Goal: Task Accomplishment & Management: Manage account settings

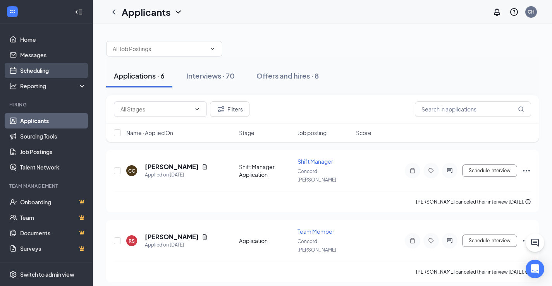
click at [41, 67] on link "Scheduling" at bounding box center [53, 71] width 66 height 16
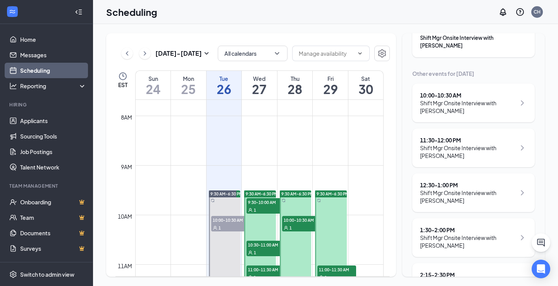
scroll to position [116, 0]
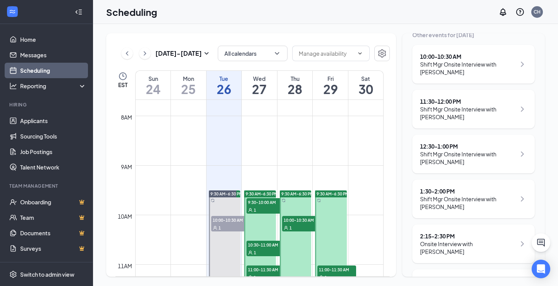
click at [487, 207] on div "Shift Mgr Onsite Interview with [PERSON_NAME]" at bounding box center [468, 203] width 96 height 16
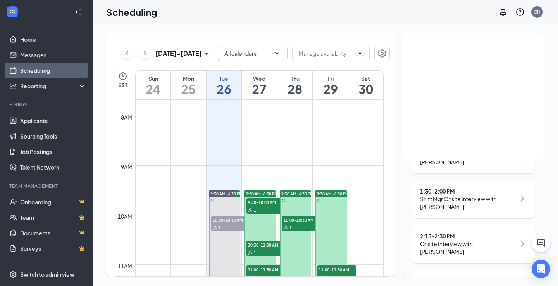
click at [446, 203] on div "Shift Mgr Onsite Interview with [PERSON_NAME]" at bounding box center [468, 203] width 96 height 16
click at [482, 200] on div "Shift Mgr Onsite Interview with [PERSON_NAME]" at bounding box center [468, 203] width 96 height 16
click at [31, 114] on ul "Applicants Sourcing Tools Job Postings Talent Network" at bounding box center [46, 144] width 93 height 62
click at [30, 118] on link "Applicants" at bounding box center [53, 121] width 66 height 16
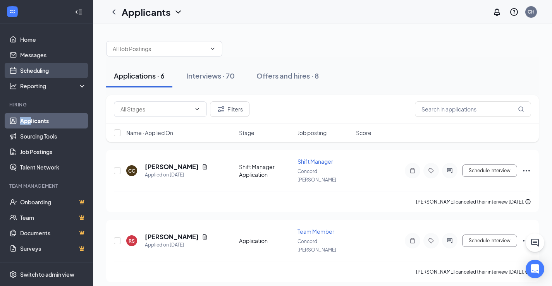
click at [35, 72] on link "Scheduling" at bounding box center [53, 71] width 66 height 16
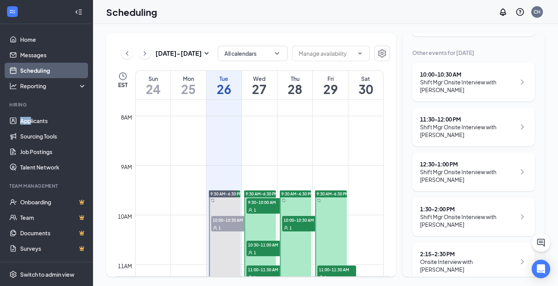
scroll to position [116, 0]
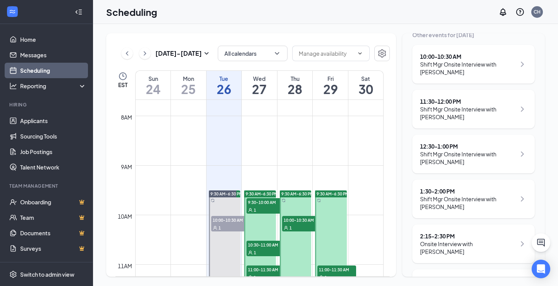
click at [512, 203] on div "1:30 - 2:00 PM Shift Mgr Onsite Interview with [PERSON_NAME]" at bounding box center [473, 199] width 107 height 23
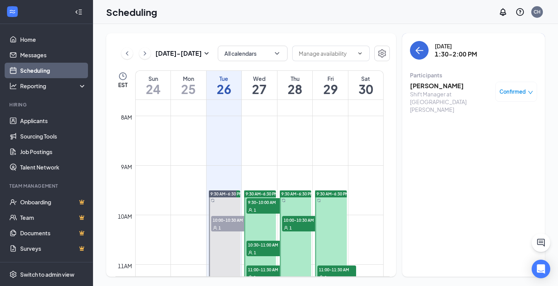
click at [439, 89] on h3 "[PERSON_NAME]" at bounding box center [450, 86] width 81 height 9
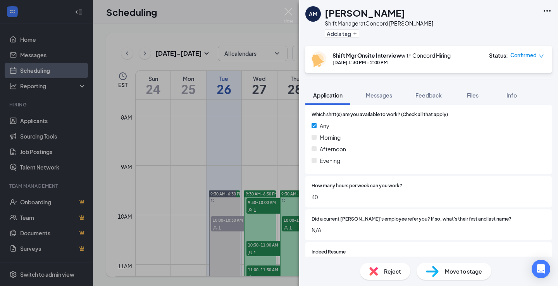
scroll to position [346, 0]
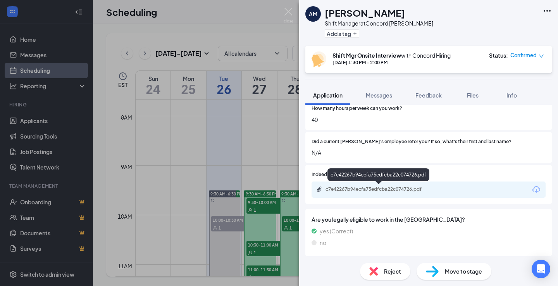
click at [394, 190] on div "c7e42267b94ecfa75edfcba22c074726.pdf" at bounding box center [380, 189] width 109 height 6
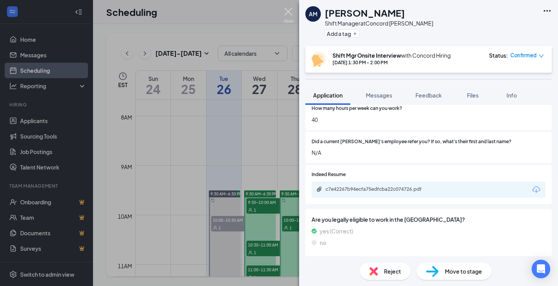
click at [291, 11] on img at bounding box center [289, 15] width 10 height 15
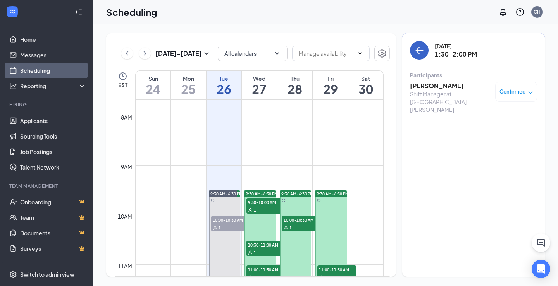
drag, startPoint x: 414, startPoint y: 55, endPoint x: 450, endPoint y: 78, distance: 42.5
click at [414, 55] on button "back-button" at bounding box center [419, 50] width 19 height 19
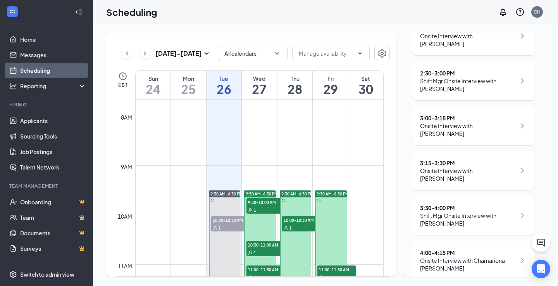
scroll to position [286, 0]
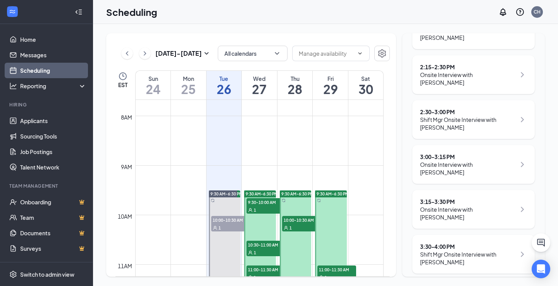
click at [460, 79] on div "Onsite Interview with [PERSON_NAME]" at bounding box center [468, 79] width 96 height 16
click at [518, 73] on icon "ChevronRight" at bounding box center [522, 74] width 9 height 9
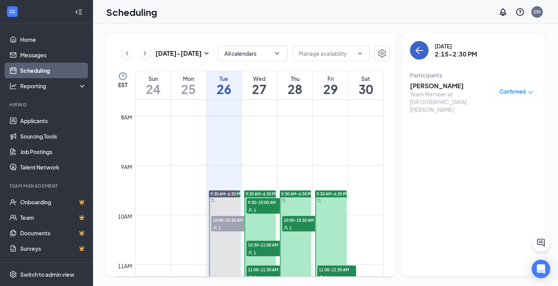
click at [417, 50] on icon "ArrowLeft" at bounding box center [418, 50] width 4 height 7
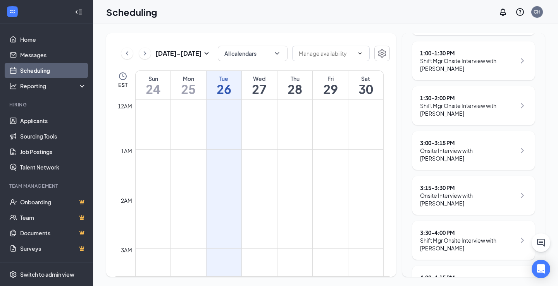
scroll to position [239, 0]
